Goal: Information Seeking & Learning: Learn about a topic

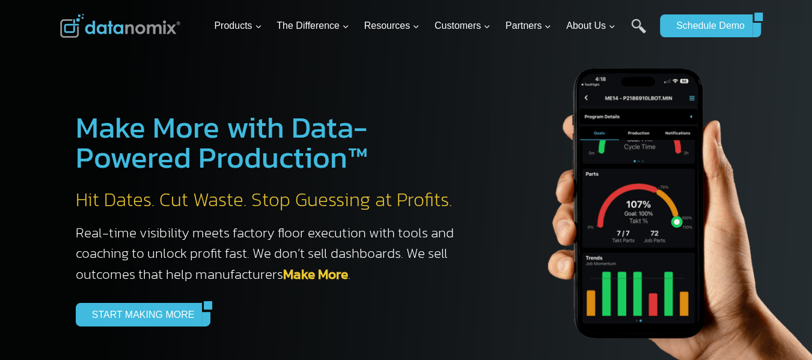
click at [97, 29] on img at bounding box center [120, 26] width 120 height 24
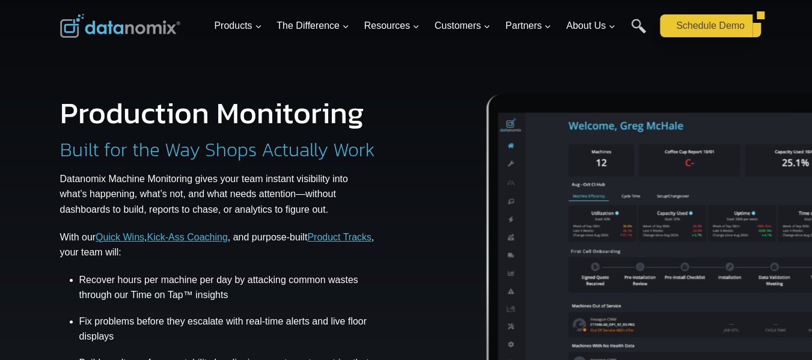
click at [753, 16] on link "Schedule Demo" at bounding box center [706, 25] width 93 height 23
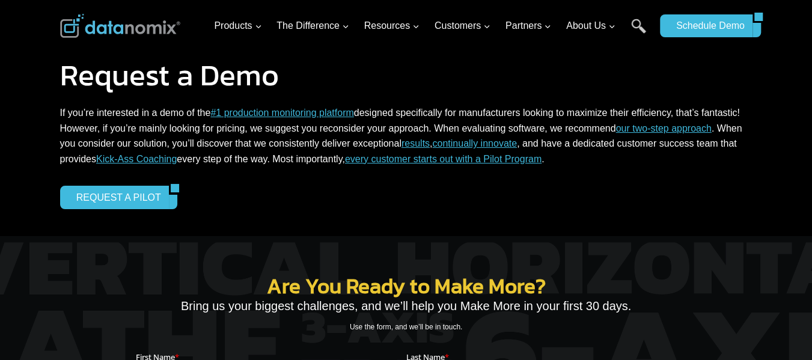
click at [112, 27] on img at bounding box center [120, 26] width 120 height 24
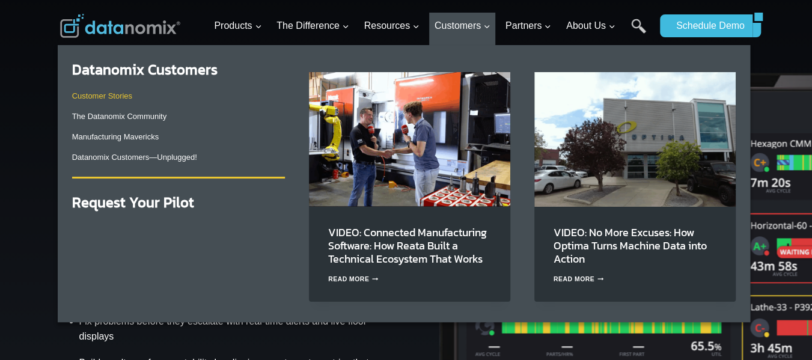
click at [114, 97] on link "Customer Stories" at bounding box center [102, 95] width 60 height 9
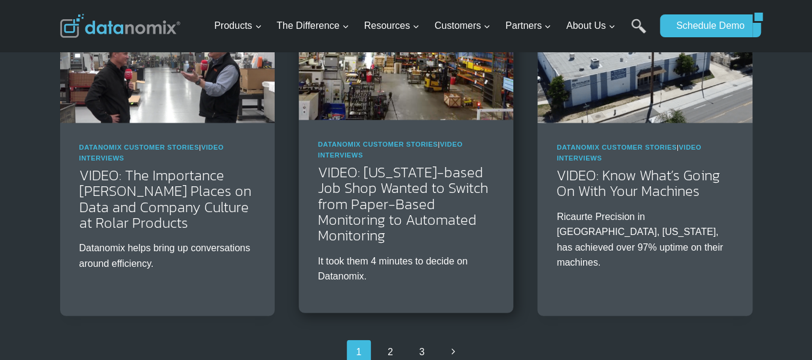
scroll to position [1924, 0]
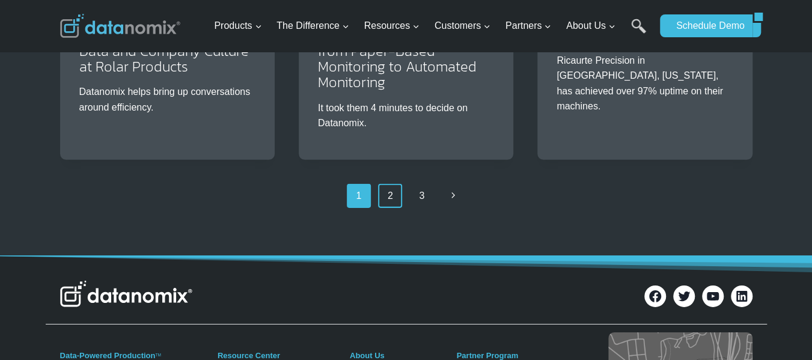
click at [386, 184] on link "2" at bounding box center [390, 196] width 24 height 24
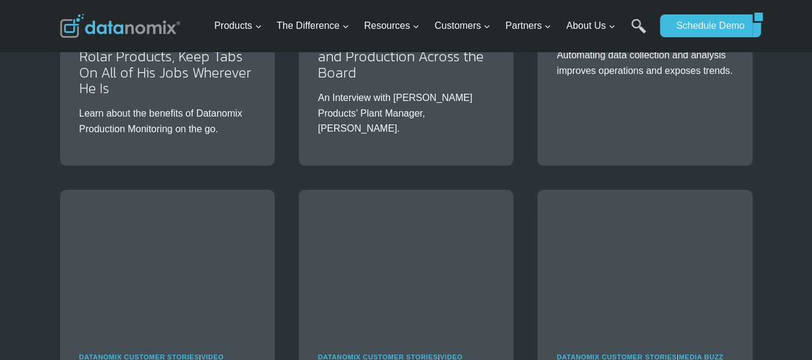
scroll to position [1603, 0]
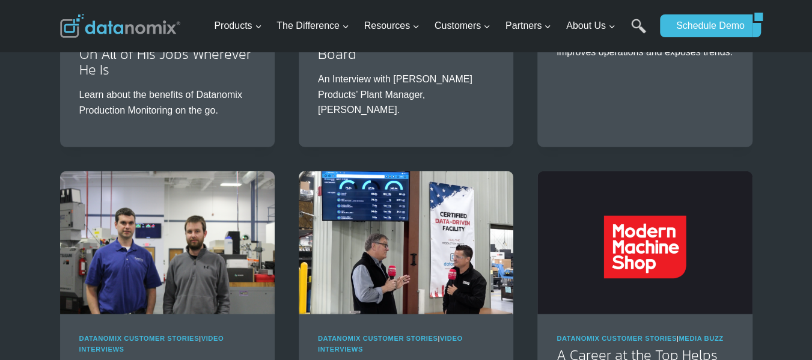
click at [114, 28] on img at bounding box center [120, 26] width 120 height 24
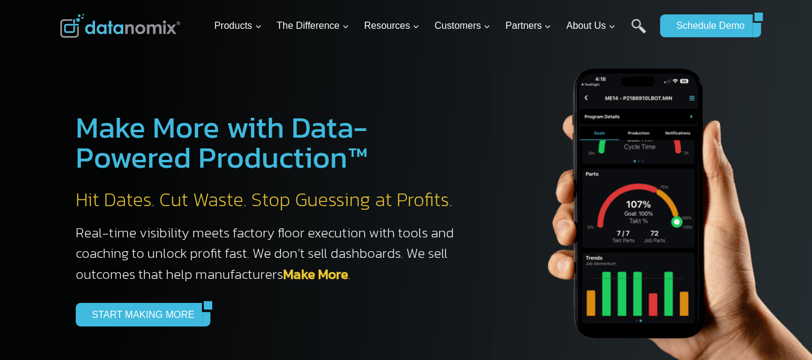
drag, startPoint x: 0, startPoint y: 0, endPoint x: 112, endPoint y: 28, distance: 115.9
click at [112, 28] on img at bounding box center [120, 26] width 120 height 24
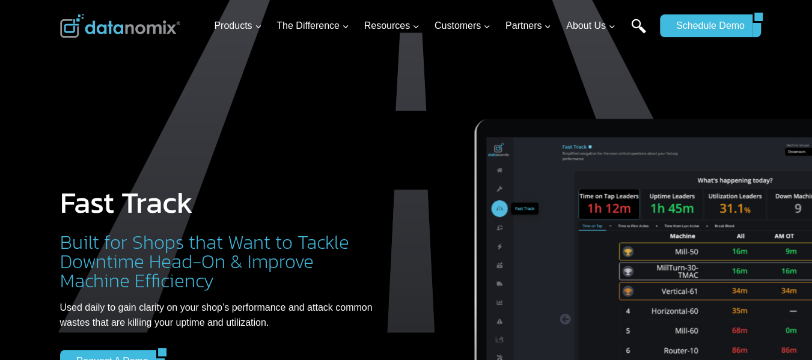
click at [640, 26] on link "Search" at bounding box center [638, 32] width 15 height 27
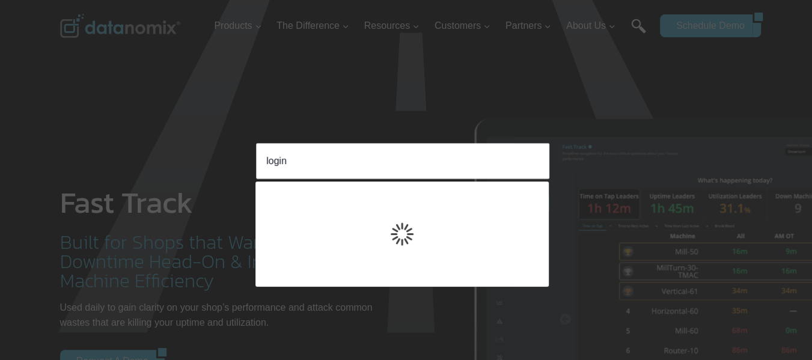
type input "login"
click input "Search" at bounding box center [0, 0] width 0 height 0
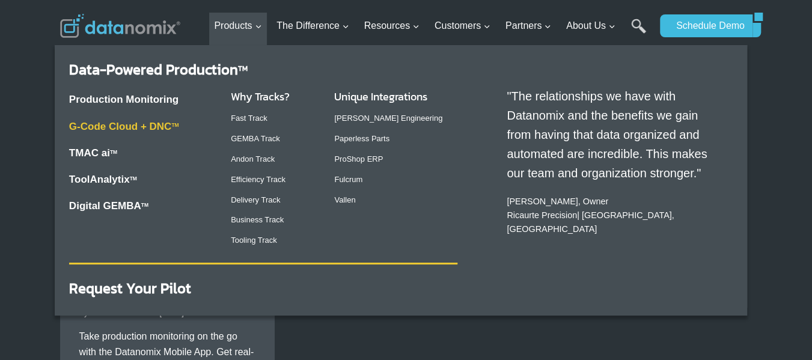
click at [154, 128] on link "G-Code Cloud + DNC TM" at bounding box center [124, 126] width 110 height 11
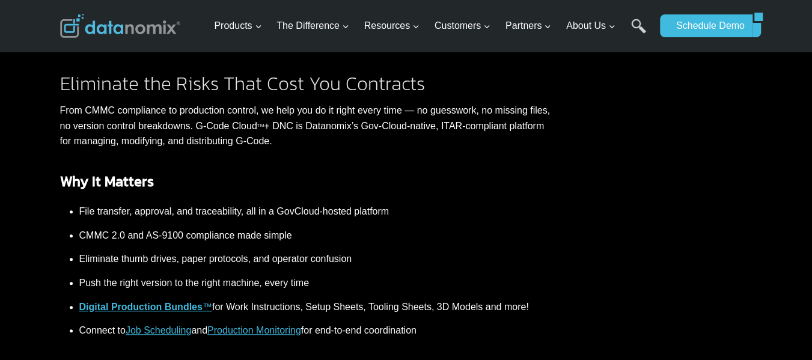
scroll to position [400, 0]
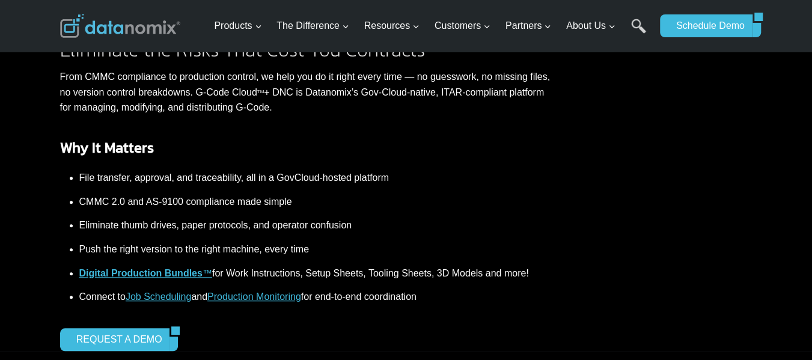
click at [132, 272] on strong "Digital Production Bundles" at bounding box center [140, 273] width 123 height 10
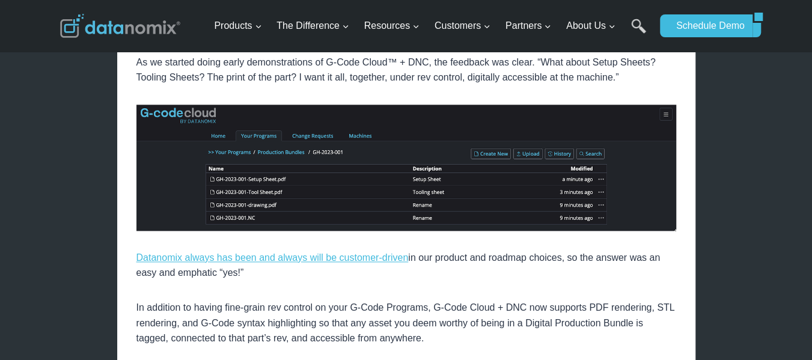
scroll to position [801, 0]
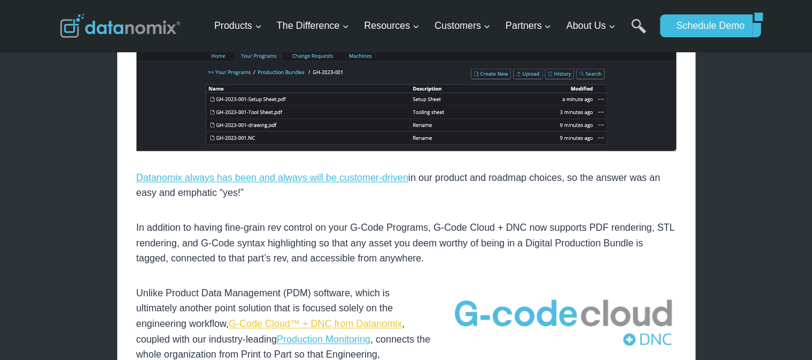
click at [269, 326] on link "G-Code Cloud™ + DNC from Datanomix" at bounding box center [315, 324] width 174 height 10
